Goal: Task Accomplishment & Management: Use online tool/utility

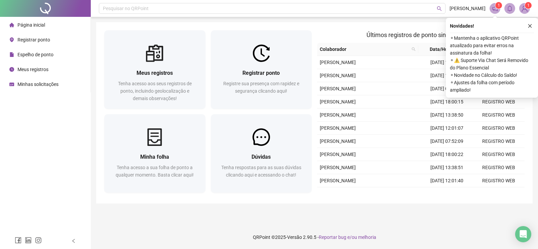
click at [27, 37] on span "Registrar ponto" at bounding box center [33, 39] width 33 height 5
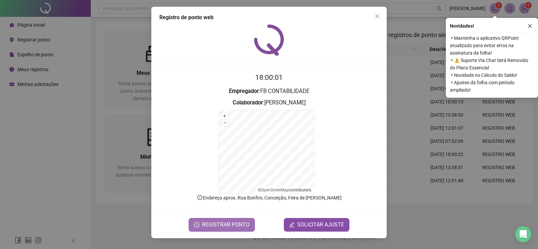
click at [219, 220] on span "REGISTRAR PONTO" at bounding box center [225, 224] width 47 height 8
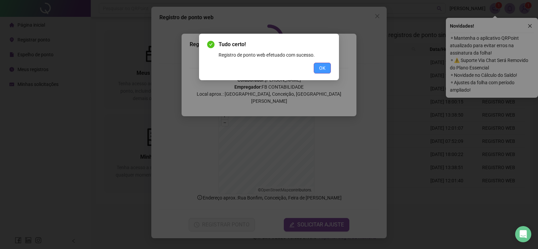
click at [321, 64] on span "OK" at bounding box center [322, 67] width 6 height 7
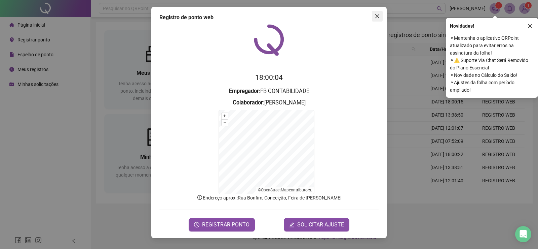
click at [375, 19] on button "Close" at bounding box center [377, 16] width 11 height 11
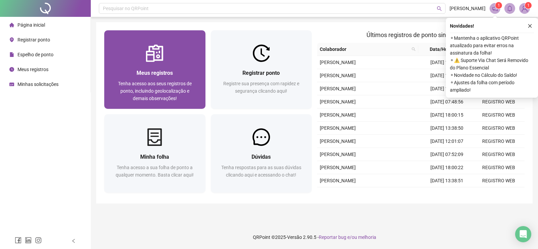
click at [159, 75] on span "Meus registros" at bounding box center [155, 73] width 36 height 6
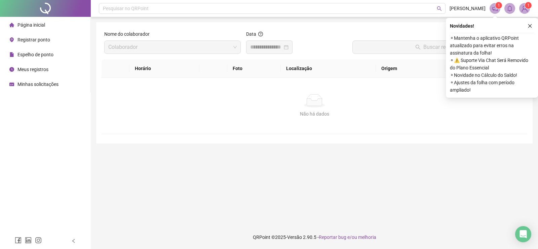
click at [30, 42] on span "Registrar ponto" at bounding box center [33, 39] width 33 height 5
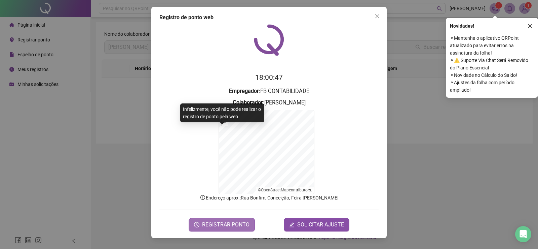
click at [227, 227] on span "REGISTRAR PONTO" at bounding box center [225, 224] width 47 height 8
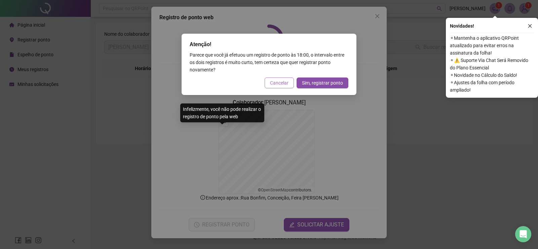
click at [280, 84] on span "Cancelar" at bounding box center [279, 82] width 19 height 7
